Goal: Task Accomplishment & Management: Use online tool/utility

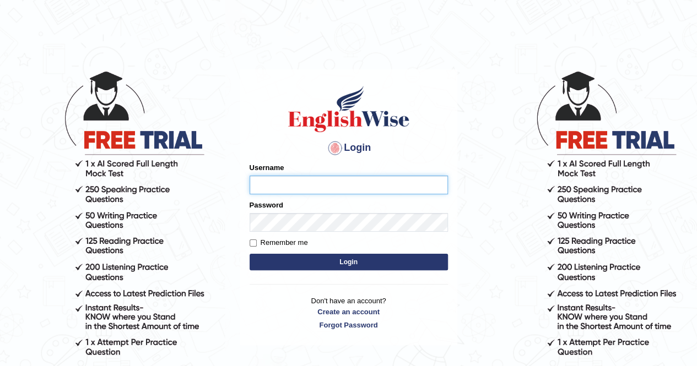
click at [256, 188] on input "Username" at bounding box center [349, 185] width 198 height 19
type input "kabirkhadka"
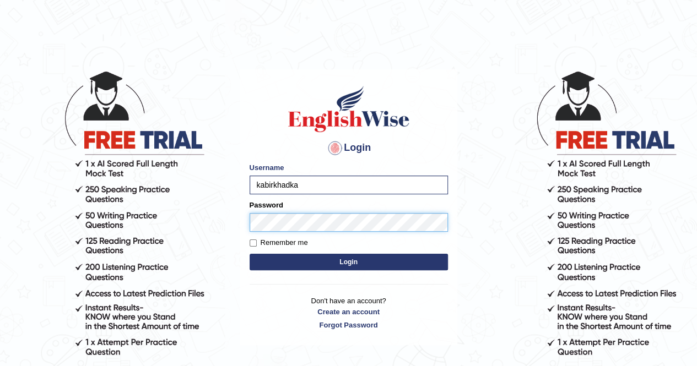
click at [250, 254] on button "Login" at bounding box center [349, 262] width 198 height 17
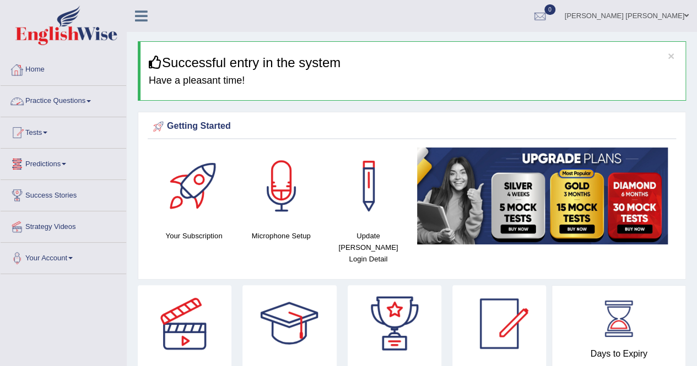
click at [66, 94] on link "Practice Questions" at bounding box center [64, 100] width 126 height 28
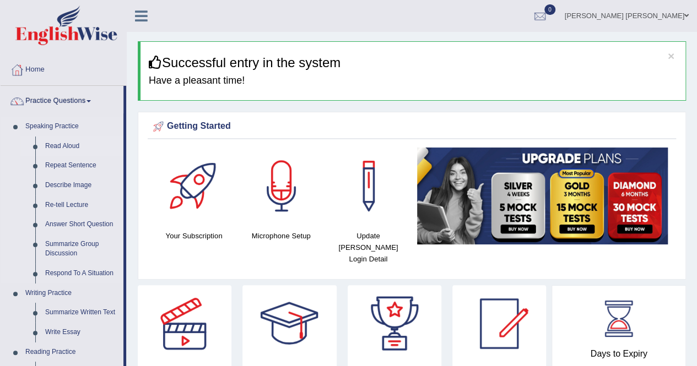
click at [61, 149] on link "Read Aloud" at bounding box center [81, 147] width 83 height 20
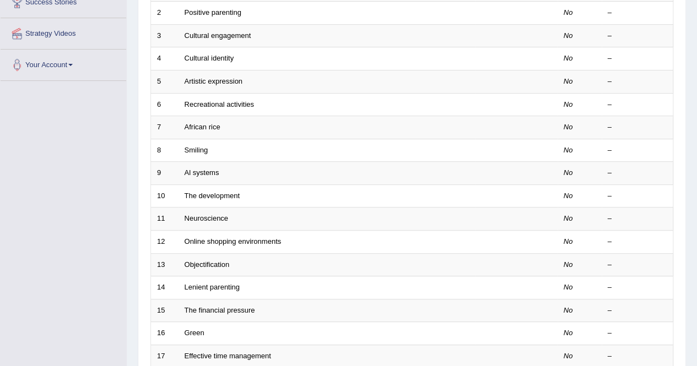
scroll to position [240, 0]
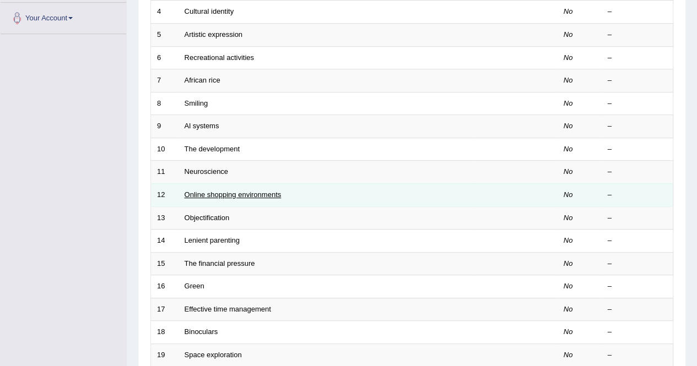
click at [202, 192] on link "Online shopping environments" at bounding box center [233, 195] width 97 height 8
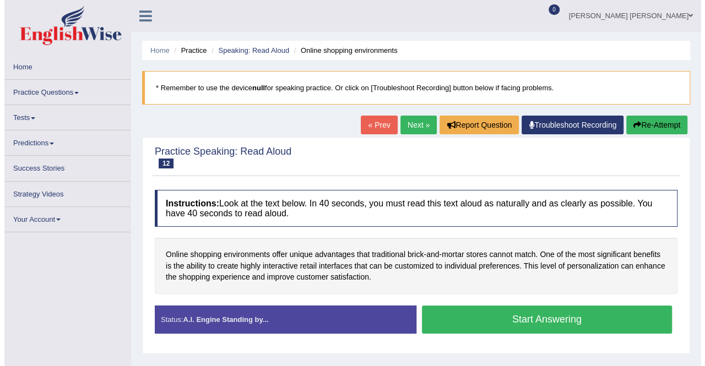
scroll to position [123, 0]
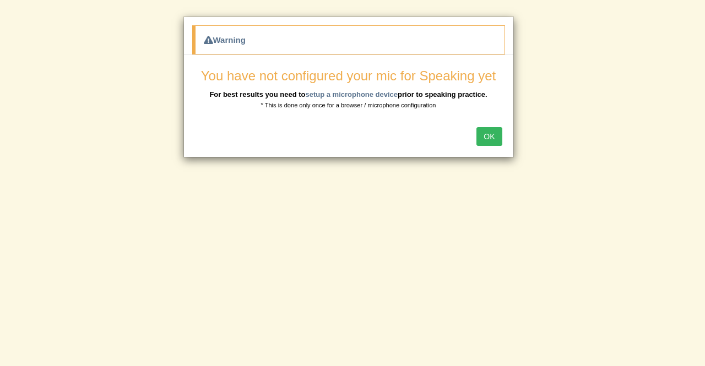
click at [491, 134] on button "OK" at bounding box center [489, 136] width 25 height 19
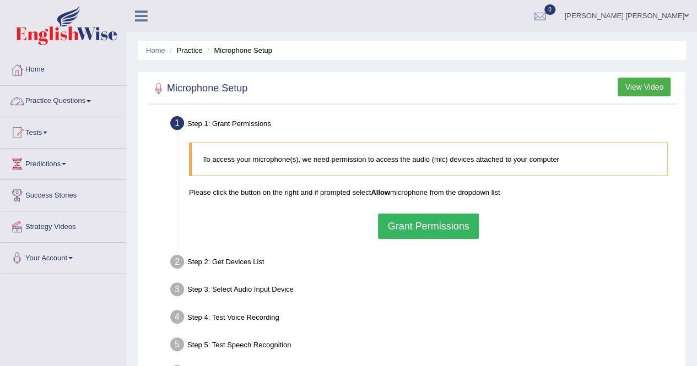
click at [70, 96] on link "Practice Questions" at bounding box center [64, 100] width 126 height 28
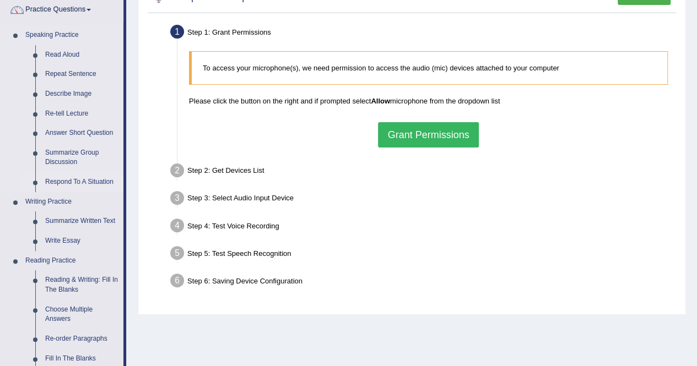
scroll to position [94, 0]
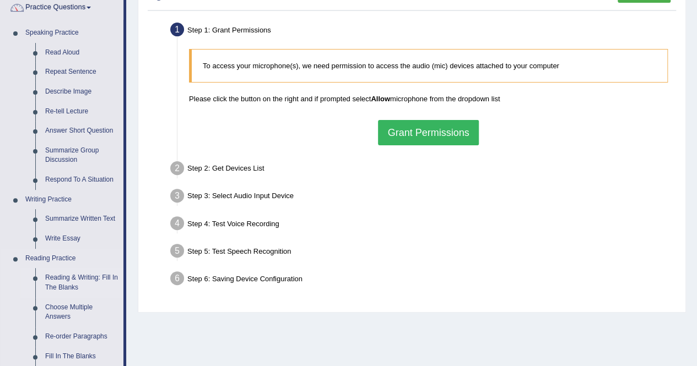
click at [57, 284] on link "Reading & Writing: Fill In The Blanks" at bounding box center [81, 282] width 83 height 29
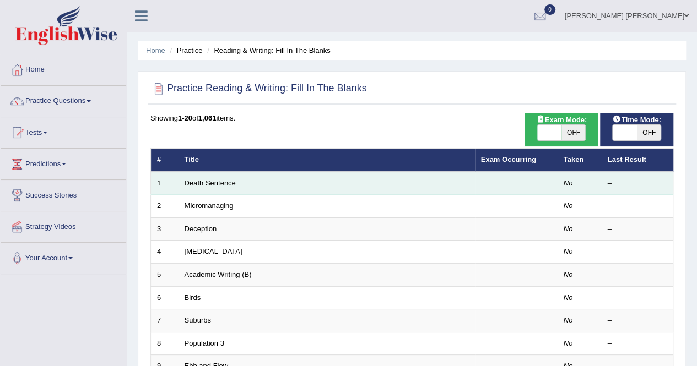
click at [277, 184] on td "Death Sentence" at bounding box center [327, 183] width 296 height 23
click at [220, 192] on td "Death Sentence" at bounding box center [327, 183] width 296 height 23
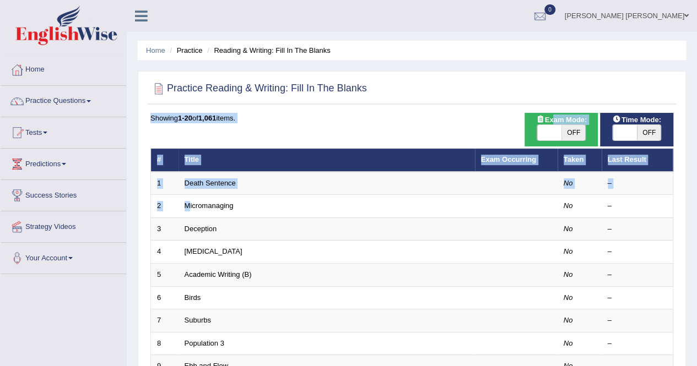
drag, startPoint x: 190, startPoint y: 195, endPoint x: 622, endPoint y: 125, distance: 438.1
click at [630, 127] on span at bounding box center [625, 132] width 24 height 15
checkbox input "true"
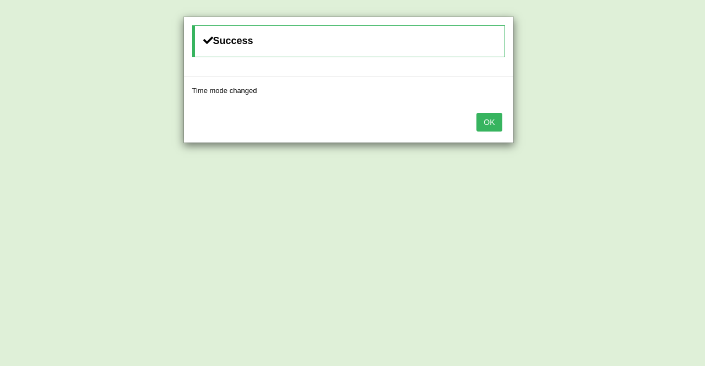
click at [492, 132] on div "OK" at bounding box center [349, 123] width 330 height 39
click at [489, 124] on button "OK" at bounding box center [489, 122] width 25 height 19
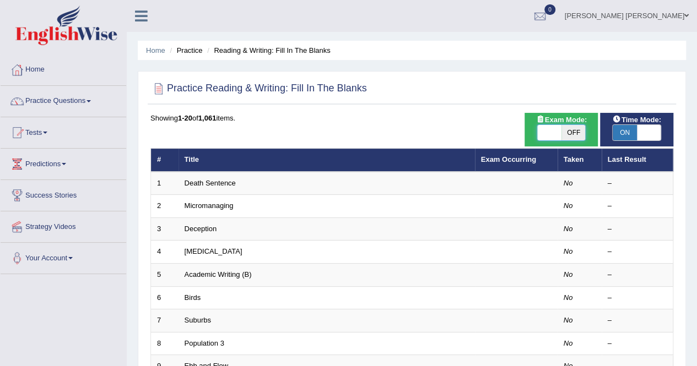
click at [560, 126] on span at bounding box center [549, 132] width 24 height 15
checkbox input "true"
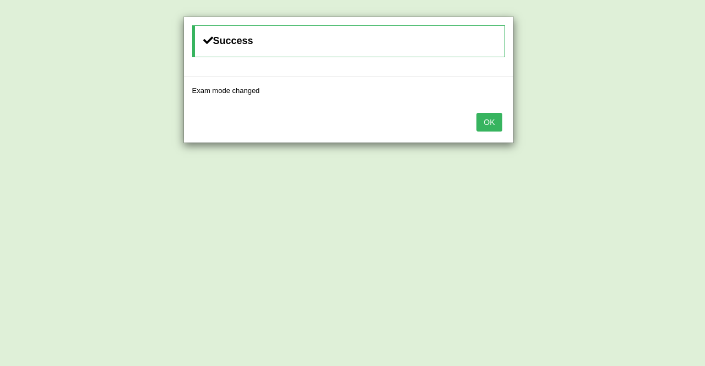
click at [496, 118] on button "OK" at bounding box center [489, 122] width 25 height 19
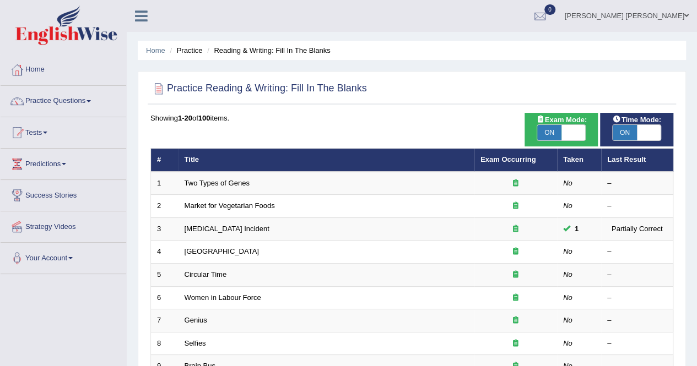
click at [457, 182] on td "Two Types of Genes" at bounding box center [327, 183] width 296 height 23
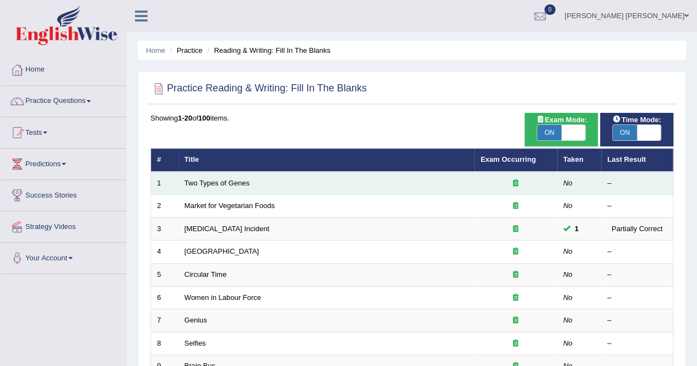
click at [526, 187] on div at bounding box center [516, 184] width 71 height 10
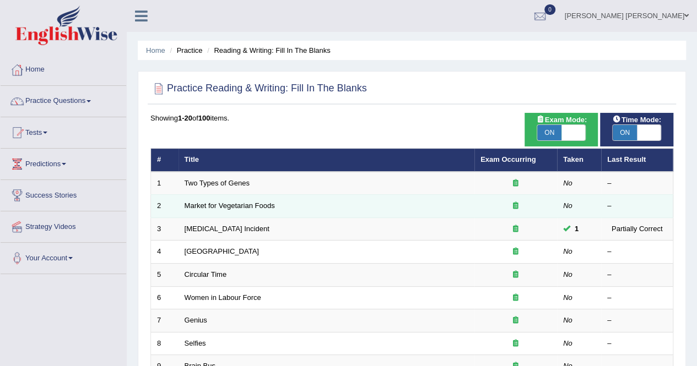
click at [449, 197] on td "Market for Vegetarian Foods" at bounding box center [327, 206] width 296 height 23
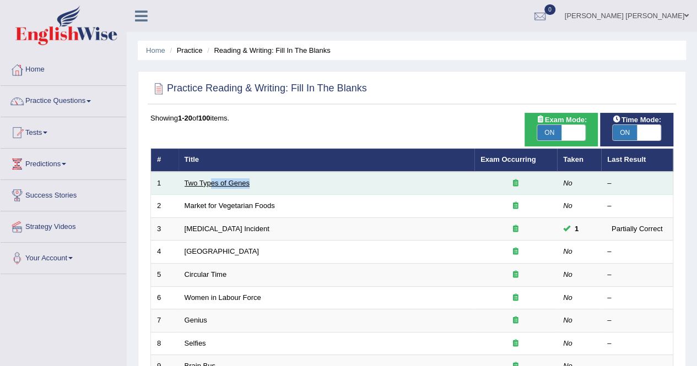
drag, startPoint x: 387, startPoint y: 191, endPoint x: 209, endPoint y: 184, distance: 178.7
click at [209, 184] on td "Two Types of Genes" at bounding box center [327, 183] width 296 height 23
click at [209, 184] on link "Two Types of Genes" at bounding box center [217, 183] width 65 height 8
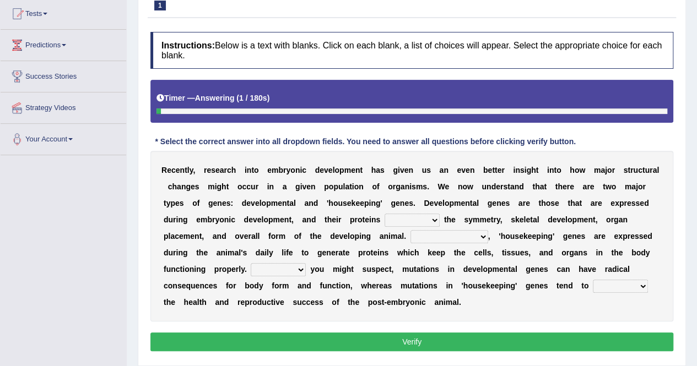
scroll to position [120, 0]
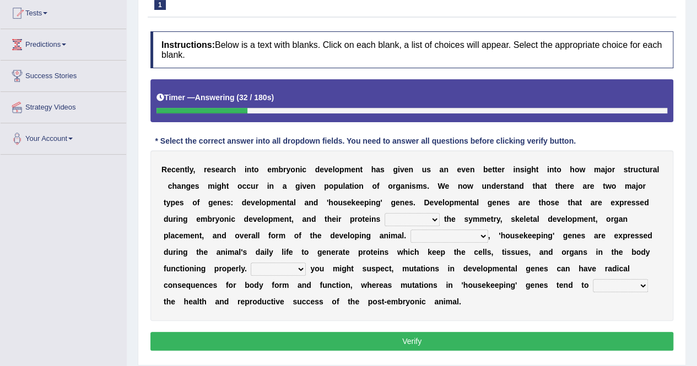
click at [387, 217] on select "push control hold elevate" at bounding box center [412, 219] width 55 height 13
select select "elevate"
click at [385, 213] on select "push control hold elevate" at bounding box center [412, 219] width 55 height 13
click at [427, 234] on select "Correspondingly Inclusively Conversely In contrast" at bounding box center [450, 236] width 78 height 13
select select "Correspondingly"
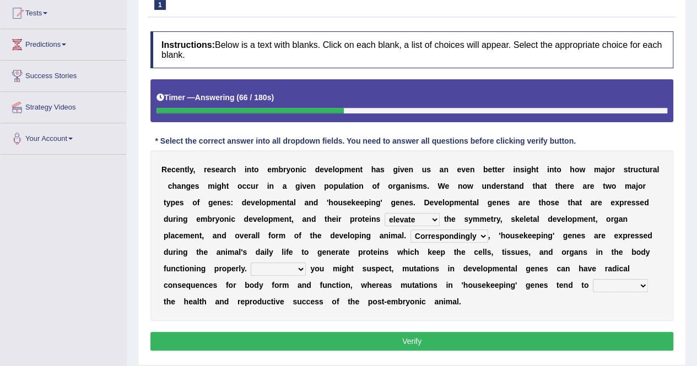
click at [411, 230] on select "Correspondingly Inclusively Conversely In contrast" at bounding box center [450, 236] width 78 height 13
click at [288, 266] on select "For As With Within" at bounding box center [278, 269] width 55 height 13
select select "As"
click at [251, 263] on select "For As With Within" at bounding box center [278, 269] width 55 height 13
click at [610, 283] on select "affect effect interrupt defect" at bounding box center [620, 285] width 55 height 13
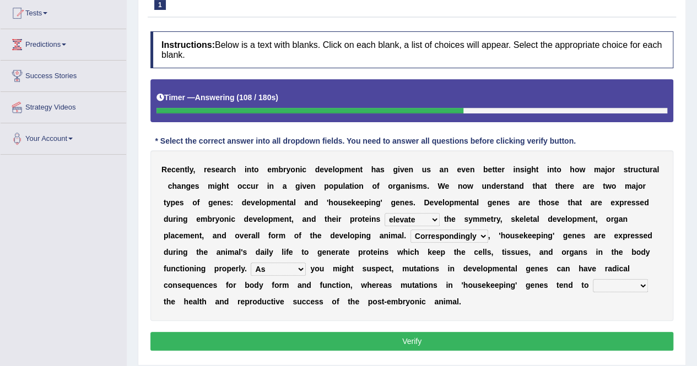
select select "effect"
click at [593, 279] on select "affect effect interrupt defect" at bounding box center [620, 285] width 55 height 13
click at [559, 336] on button "Verify" at bounding box center [411, 341] width 523 height 19
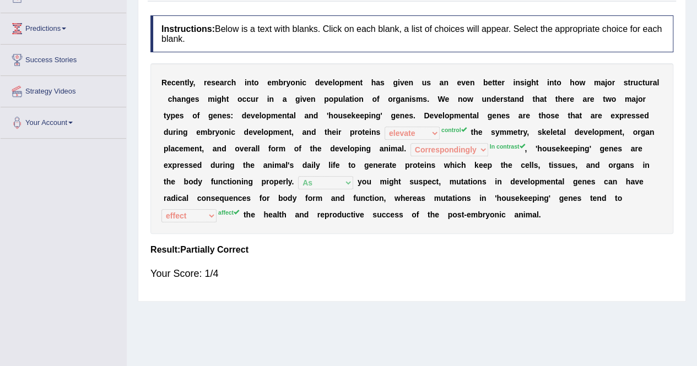
scroll to position [136, 0]
click at [205, 202] on div "R e c e n t l y , r e s e a r c h i n t o e m b r y o n i c d e v e l o p m e n…" at bounding box center [411, 148] width 523 height 171
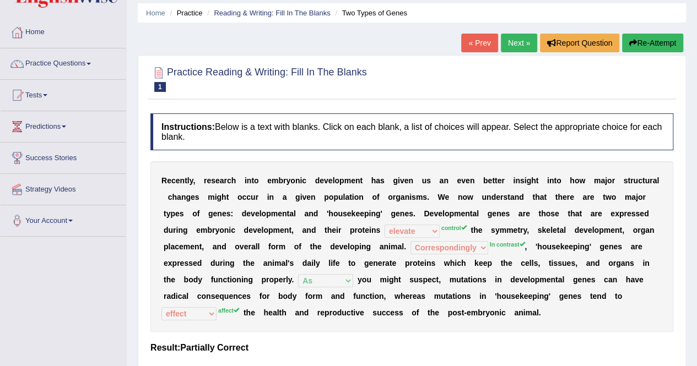
scroll to position [38, 0]
click at [637, 35] on button "Re-Attempt" at bounding box center [652, 42] width 61 height 19
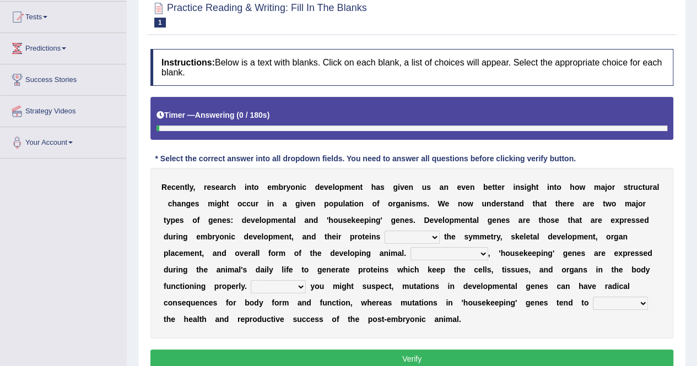
scroll to position [116, 0]
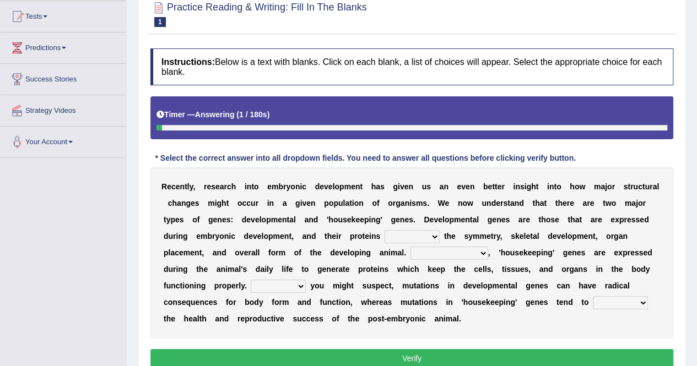
click at [427, 231] on select "push control hold elevate" at bounding box center [412, 236] width 55 height 13
select select "elevate"
click at [385, 230] on select "push control hold elevate" at bounding box center [412, 236] width 55 height 13
click at [433, 233] on select "push control hold elevate" at bounding box center [412, 236] width 55 height 13
click at [469, 249] on select "Correspondingly Inclusively Conversely In contrast" at bounding box center [450, 253] width 78 height 13
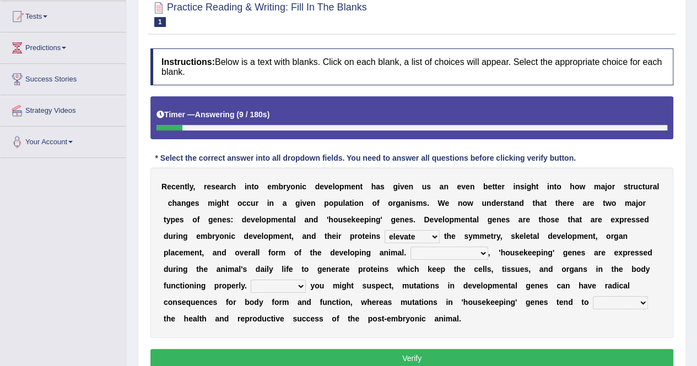
select select "In contrast"
click at [411, 247] on select "Correspondingly Inclusively Conversely In contrast" at bounding box center [450, 253] width 78 height 13
click at [293, 283] on select "For As With Within" at bounding box center [278, 286] width 55 height 13
select select "As"
click at [251, 280] on select "For As With Within" at bounding box center [278, 286] width 55 height 13
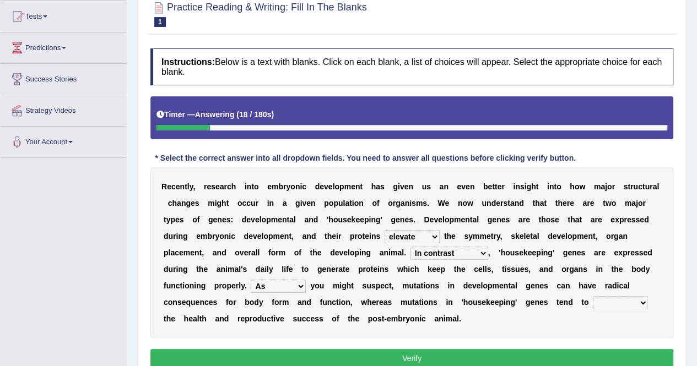
click at [623, 298] on select "affect effect interrupt defect" at bounding box center [620, 302] width 55 height 13
select select "affect"
click at [593, 296] on select "affect effect interrupt defect" at bounding box center [620, 302] width 55 height 13
click at [544, 353] on button "Verify" at bounding box center [411, 358] width 523 height 19
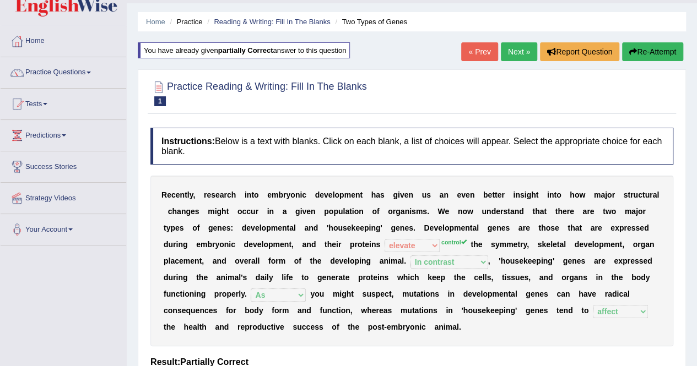
scroll to position [0, 0]
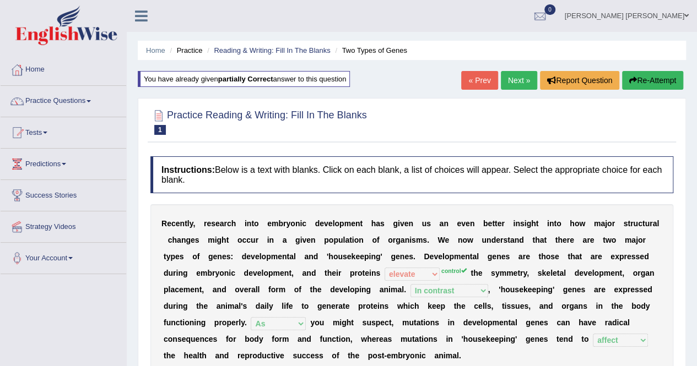
click at [517, 77] on link "Next »" at bounding box center [519, 80] width 36 height 19
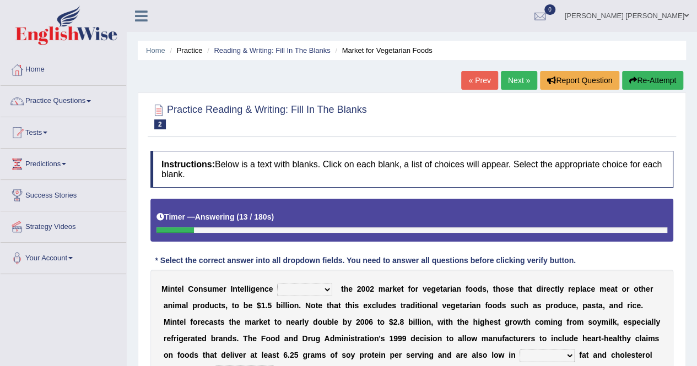
click at [302, 287] on select "deals fulfills creates estimates" at bounding box center [304, 289] width 55 height 13
select select "estimates"
click at [277, 283] on select "deals fulfills creates estimates" at bounding box center [304, 289] width 55 height 13
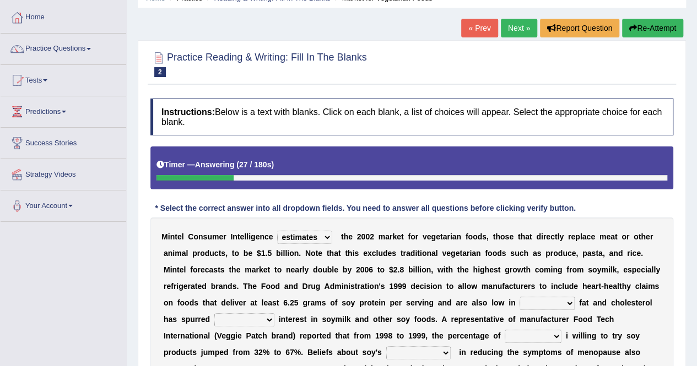
scroll to position [54, 0]
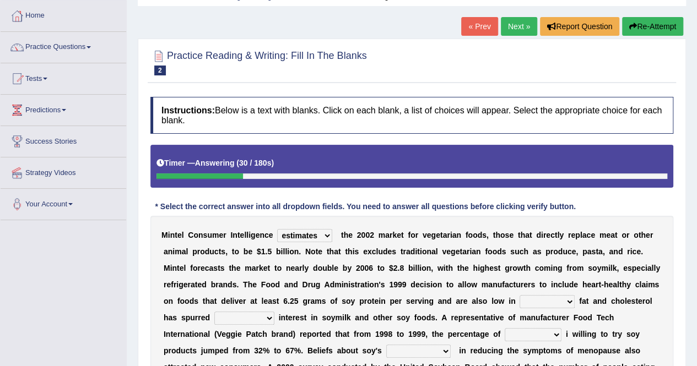
click at [498, 256] on div "M i n t e l C o n s u m e r I n t e l l i g e n c e deals fulfills creates esti…" at bounding box center [411, 326] width 523 height 220
drag, startPoint x: 498, startPoint y: 256, endPoint x: 327, endPoint y: 280, distance: 172.1
click at [327, 280] on div "M i n t e l C o n s u m e r I n t e l l i g e n c e deals fulfills creates esti…" at bounding box center [411, 326] width 523 height 220
click at [310, 234] on select "deals fulfills creates estimates" at bounding box center [304, 235] width 55 height 13
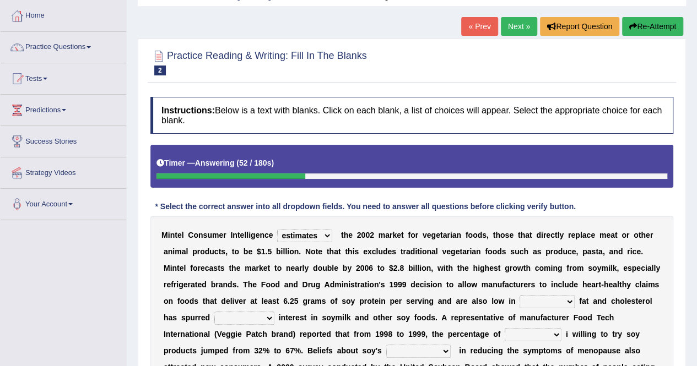
click at [566, 298] on select "saturated solid acid liquid" at bounding box center [547, 301] width 55 height 13
select select "saturated"
click at [520, 295] on select "saturated solid acid liquid" at bounding box center [547, 301] width 55 height 13
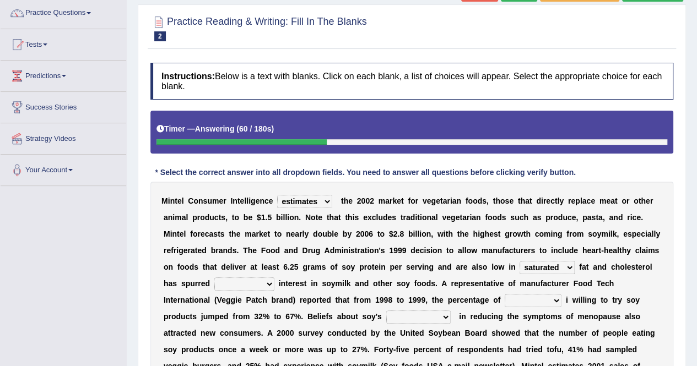
scroll to position [89, 0]
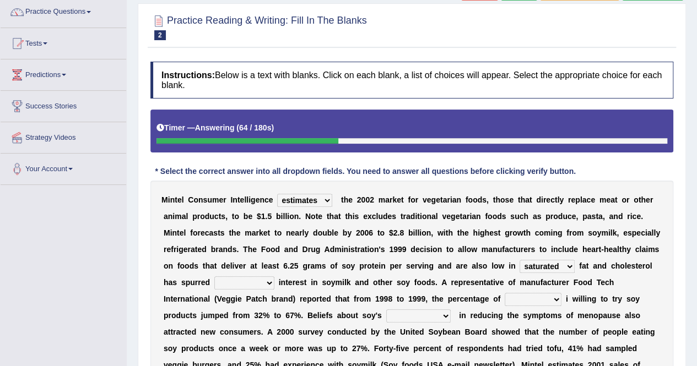
click at [236, 282] on select "good big tremendous extreme" at bounding box center [244, 283] width 60 height 13
select select "tremendous"
click at [214, 277] on select "good big tremendous extreme" at bounding box center [244, 283] width 60 height 13
click at [266, 332] on b at bounding box center [265, 332] width 4 height 9
click at [517, 296] on select "guests consumers customers clients" at bounding box center [533, 299] width 57 height 13
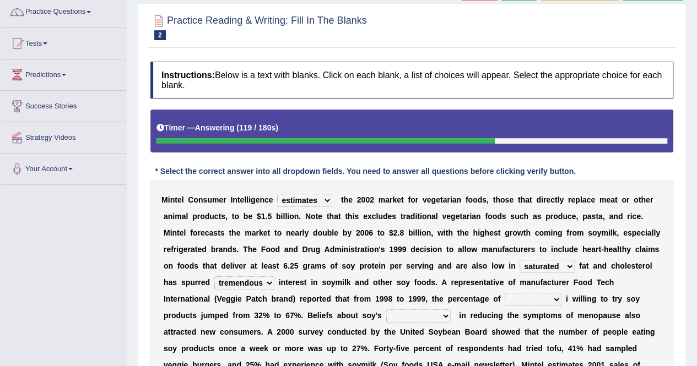
select select "consumers"
click at [505, 293] on select "guests consumers customers clients" at bounding box center [533, 299] width 57 height 13
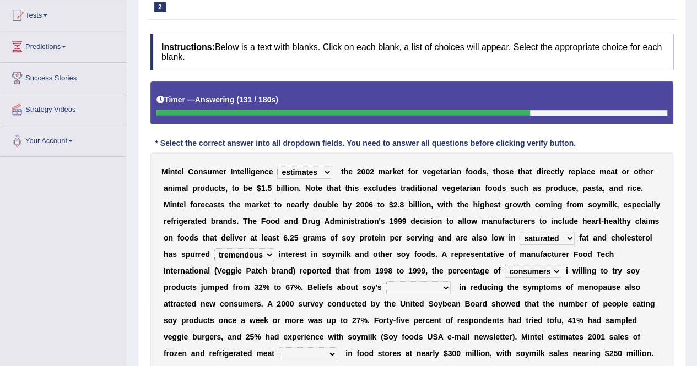
scroll to position [121, 0]
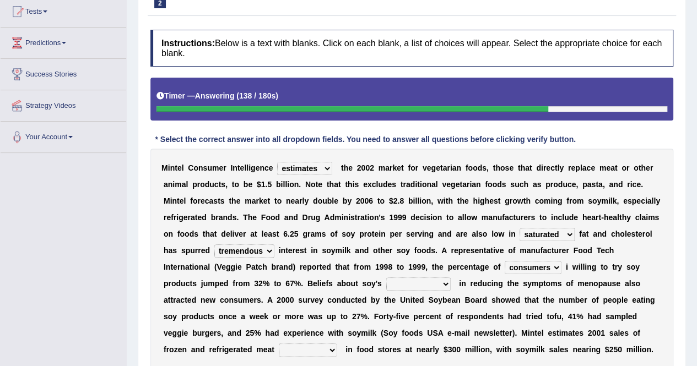
click at [413, 286] on select "effectiveness timeliness efficiency goodness" at bounding box center [418, 284] width 64 height 13
select select "effectiveness"
click at [386, 278] on select "effectiveness timeliness efficiency goodness" at bounding box center [418, 284] width 64 height 13
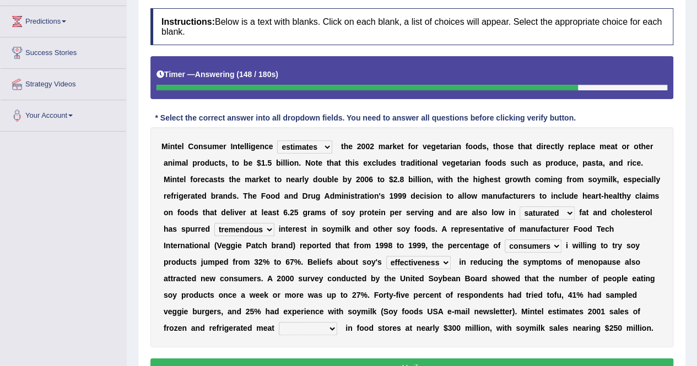
scroll to position [143, 0]
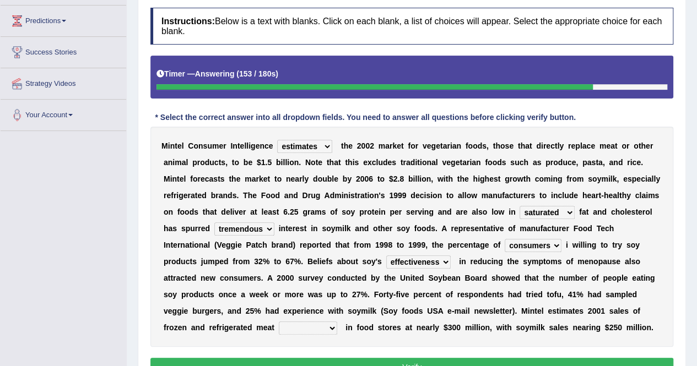
click at [299, 328] on select "foods choices staffs alternatives" at bounding box center [308, 328] width 58 height 13
select select "choices"
click at [279, 322] on select "foods choices staffs alternatives" at bounding box center [308, 328] width 58 height 13
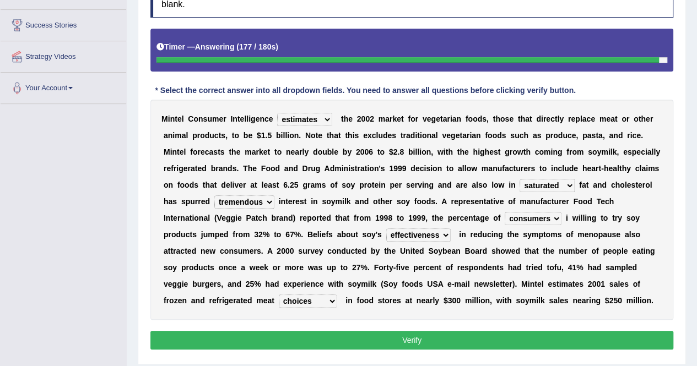
scroll to position [171, 0]
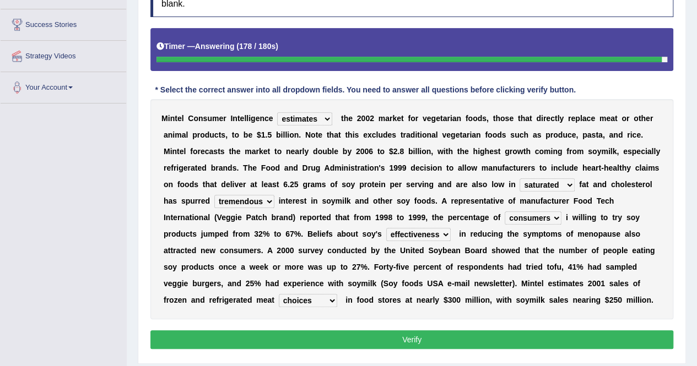
click at [317, 298] on select "foods choices staffs alternatives" at bounding box center [308, 300] width 58 height 13
click at [327, 336] on button "Verify" at bounding box center [411, 340] width 523 height 19
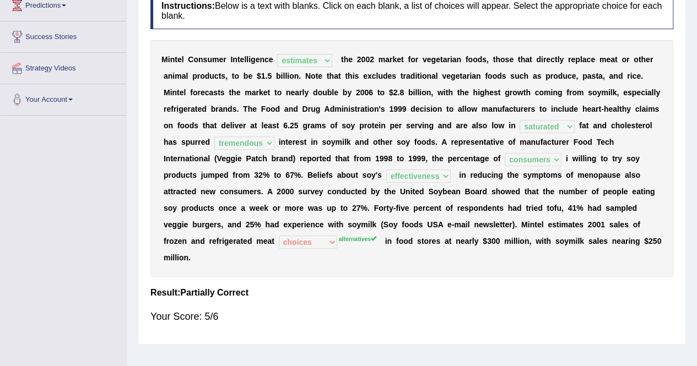
scroll to position [0, 0]
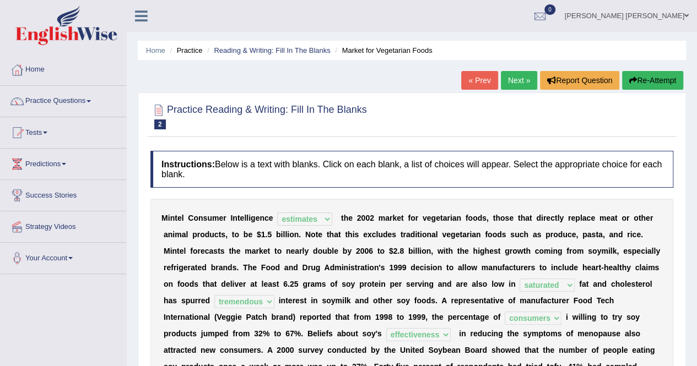
click at [512, 75] on link "Next »" at bounding box center [519, 80] width 36 height 19
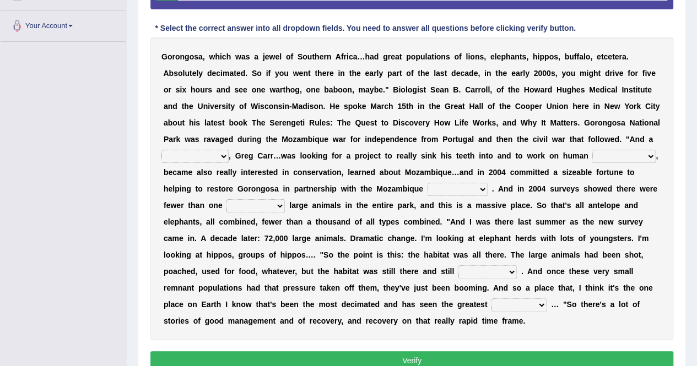
scroll to position [233, 0]
click at [209, 150] on select "passion solstice ballast philanthropist" at bounding box center [194, 155] width 67 height 13
click at [209, 156] on select "passion solstice ballast philanthropist" at bounding box center [194, 155] width 67 height 13
select select "philanthropist"
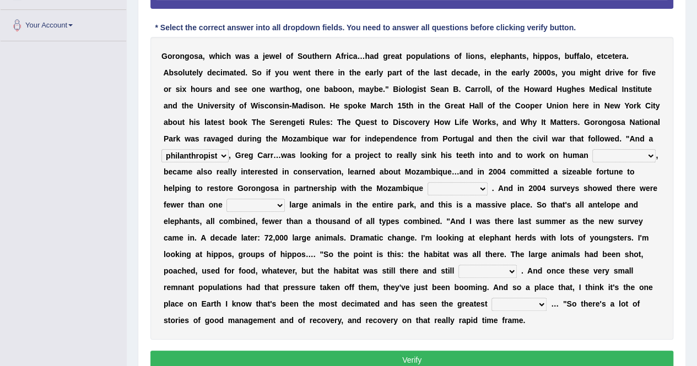
click at [161, 149] on select "passion solstice ballast philanthropist" at bounding box center [194, 155] width 67 height 13
click at [603, 153] on select "negligence prevalence development malevolence" at bounding box center [623, 155] width 63 height 13
select select "development"
click at [592, 149] on select "negligence prevalence development malevolence" at bounding box center [623, 155] width 63 height 13
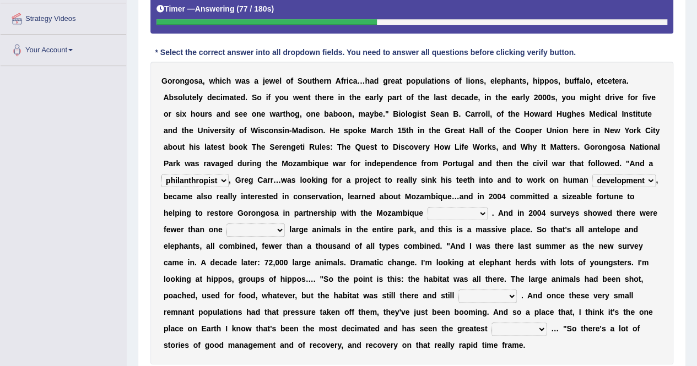
scroll to position [206, 0]
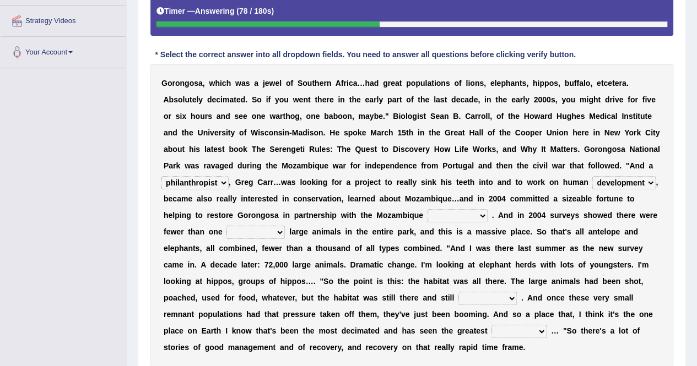
click at [449, 218] on select "parliament semanticist government journalist" at bounding box center [458, 215] width 60 height 13
select select "government"
click at [428, 209] on select "parliament semanticist government journalist" at bounding box center [458, 215] width 60 height 13
click at [463, 213] on select "parliament semanticist government journalist" at bounding box center [458, 215] width 60 height 13
click at [273, 226] on select "deflowered embowered roundest thousand" at bounding box center [255, 232] width 58 height 13
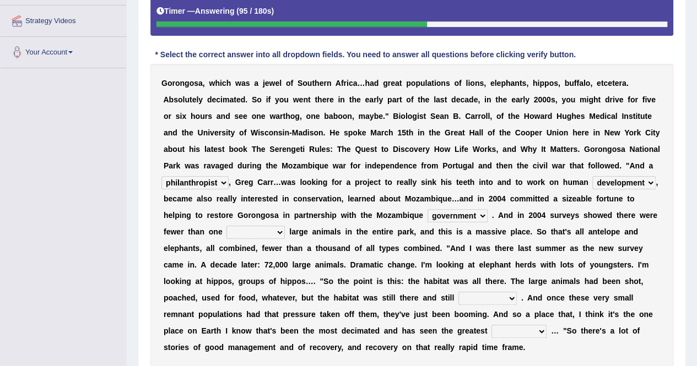
select select "thousand"
click at [226, 226] on select "deflowered embowered roundest thousand" at bounding box center [255, 232] width 58 height 13
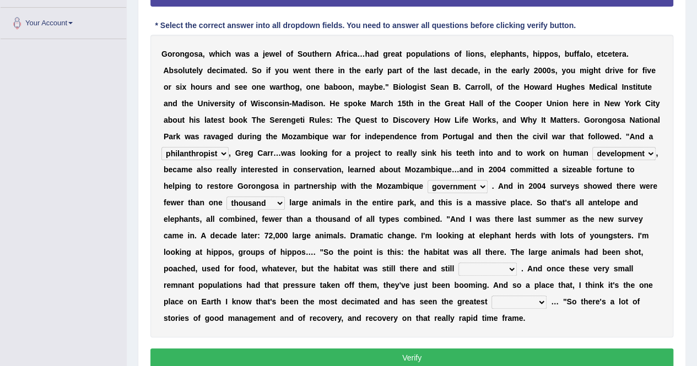
scroll to position [237, 0]
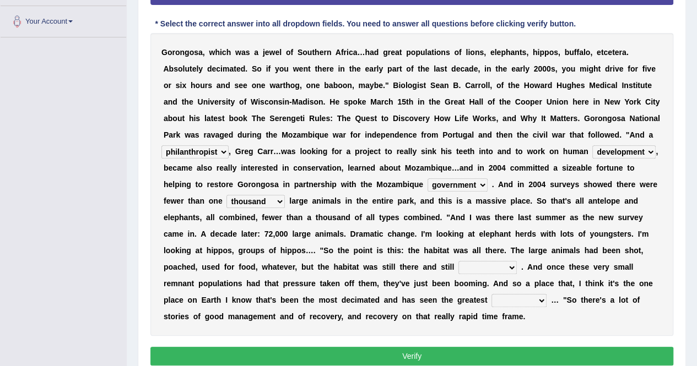
click at [480, 265] on select "assertive incidental compulsive productive" at bounding box center [487, 267] width 58 height 13
select select "compulsive"
click at [458, 261] on select "assertive incidental compulsive productive" at bounding box center [487, 267] width 58 height 13
click at [516, 303] on select "recovery efficacy golly stumpy" at bounding box center [519, 300] width 55 height 13
click at [492, 294] on select "recovery efficacy golly stumpy" at bounding box center [519, 300] width 55 height 13
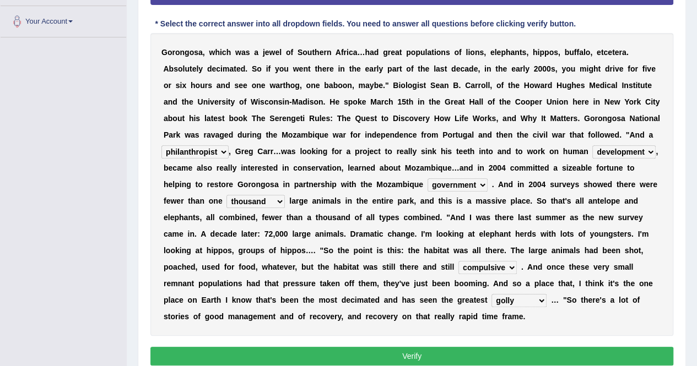
click at [515, 301] on select "recovery efficacy golly stumpy" at bounding box center [519, 300] width 55 height 13
select select "recovery"
click at [492, 294] on select "recovery efficacy golly stumpy" at bounding box center [519, 300] width 55 height 13
click at [481, 362] on button "Verify" at bounding box center [411, 356] width 523 height 19
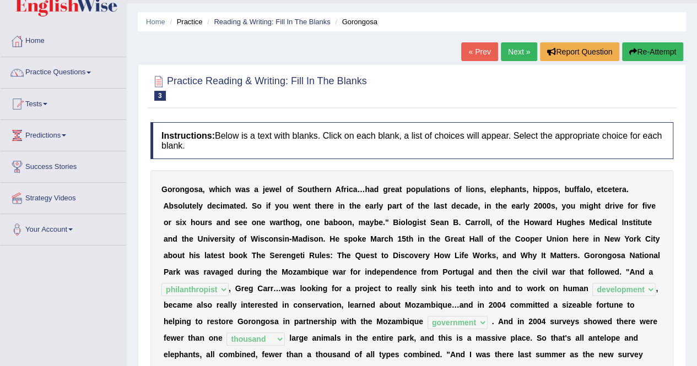
scroll to position [29, 0]
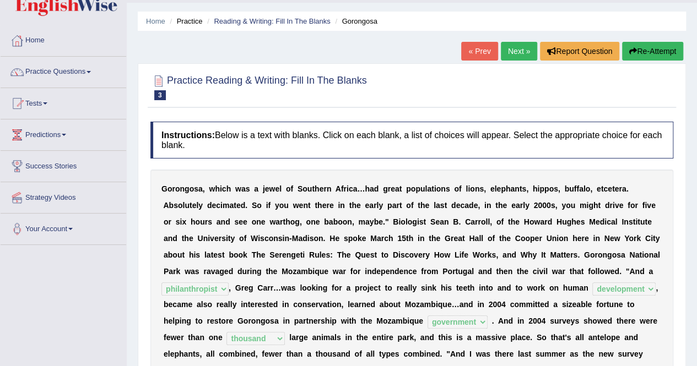
click at [503, 52] on link "Next »" at bounding box center [519, 51] width 36 height 19
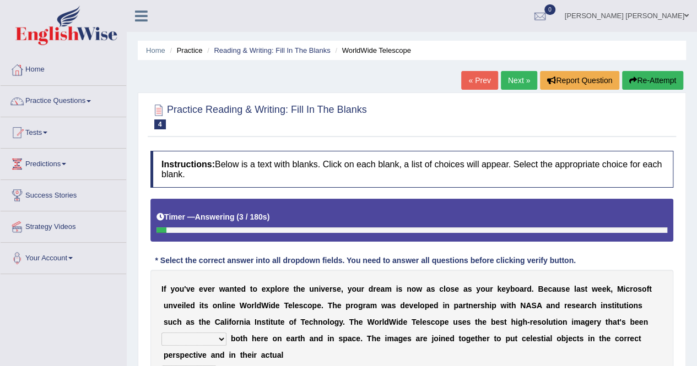
scroll to position [111, 0]
